Goal: Find specific page/section: Find specific page/section

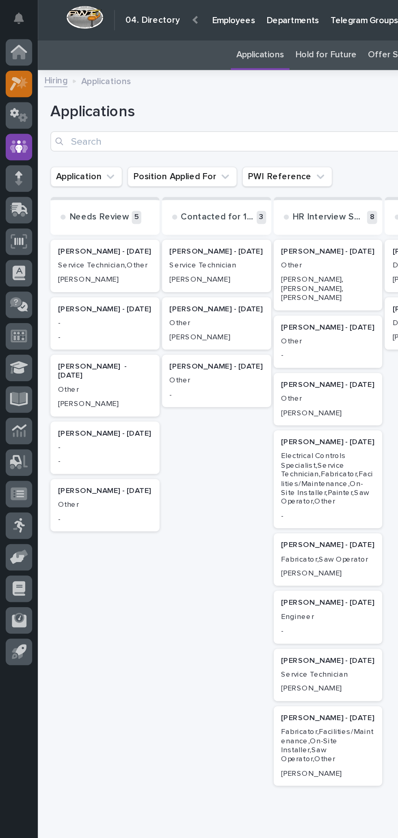
click at [15, 53] on icon at bounding box center [14, 53] width 7 height 8
